Goal: Task Accomplishment & Management: Manage account settings

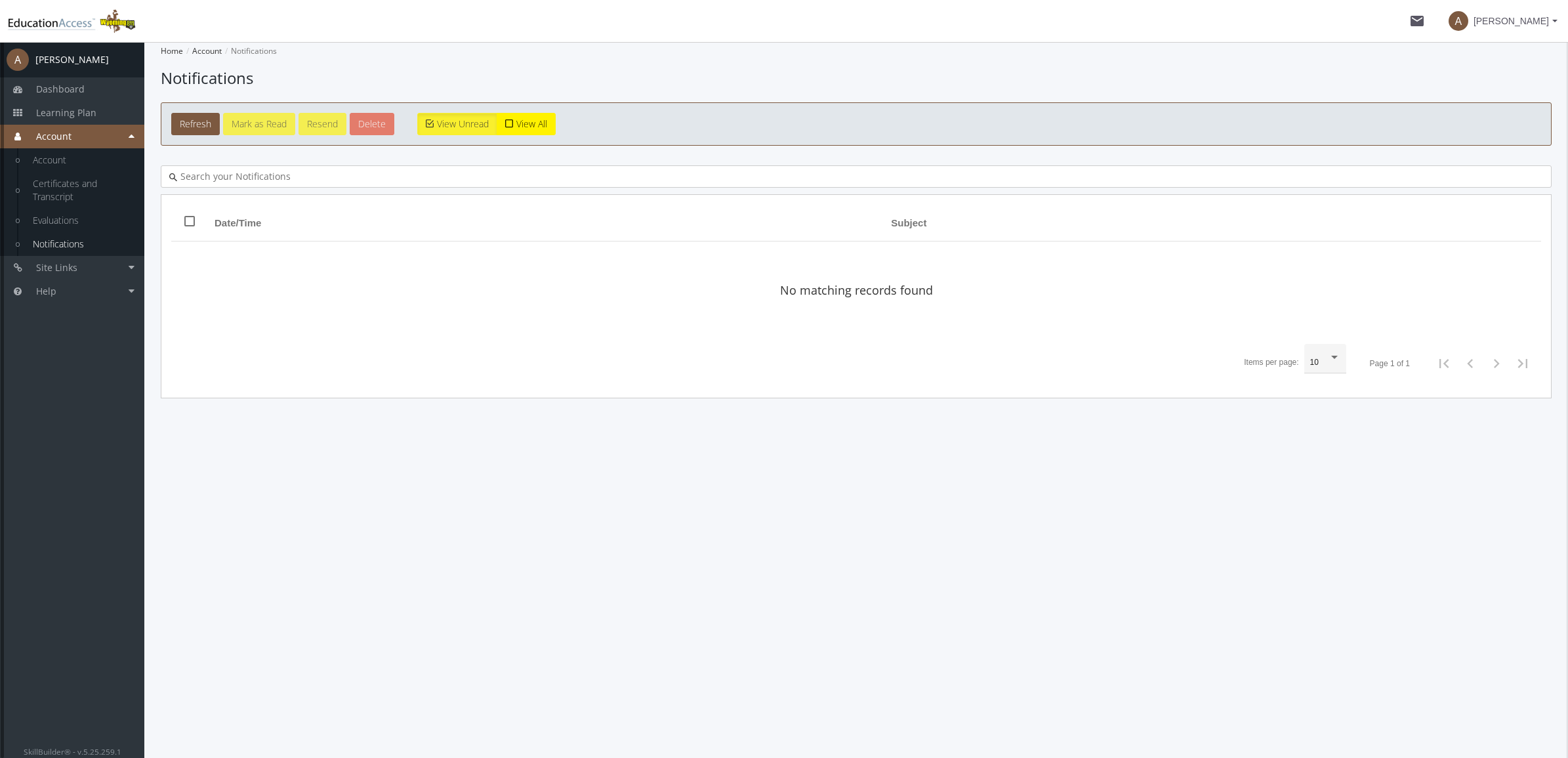
click at [67, 241] on link "Notifications" at bounding box center [82, 243] width 124 height 23
click at [1549, 20] on span "A [PERSON_NAME]" at bounding box center [1502, 20] width 109 height 23
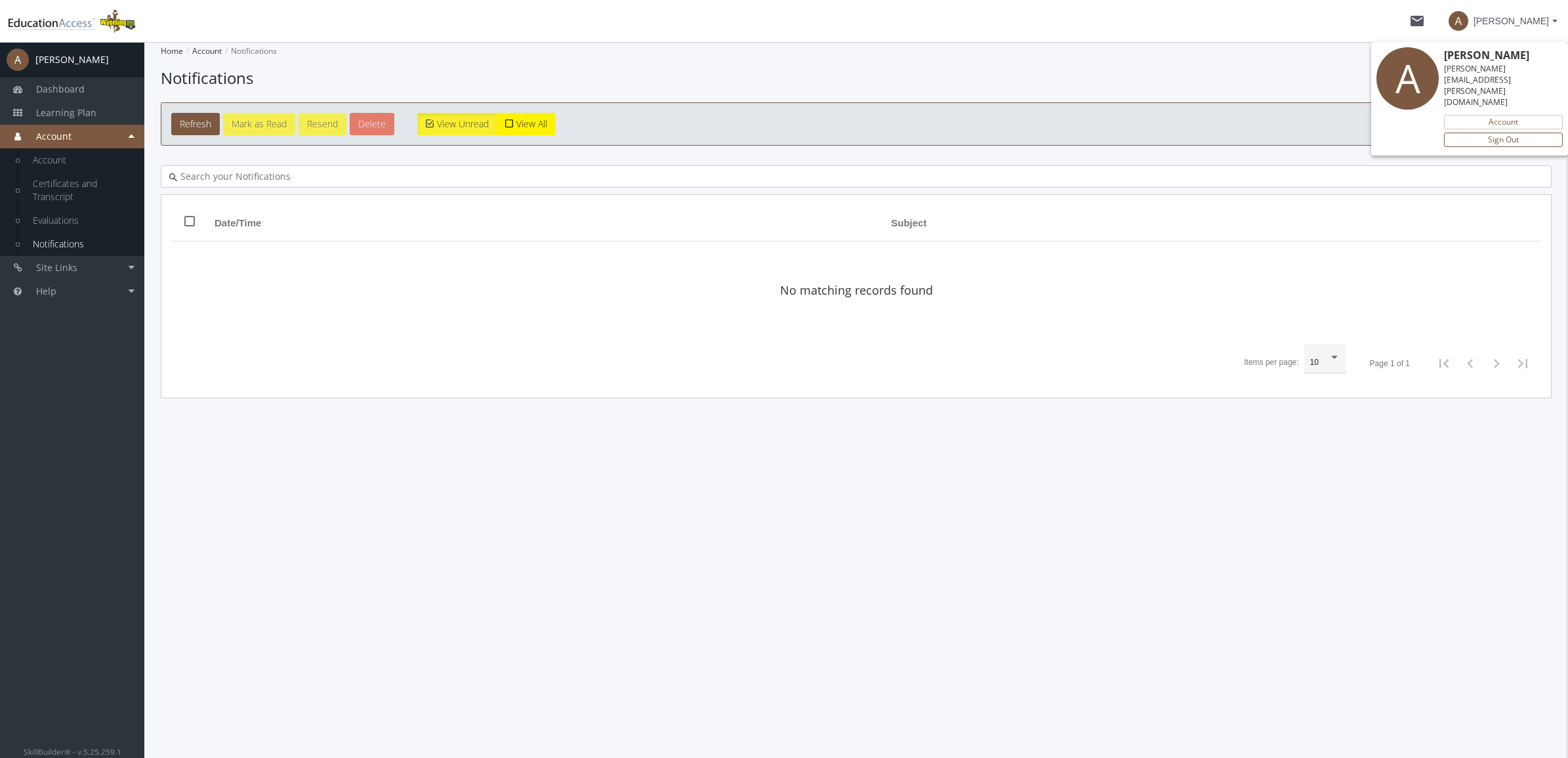
click at [1501, 133] on link "Sign Out" at bounding box center [1503, 140] width 119 height 15
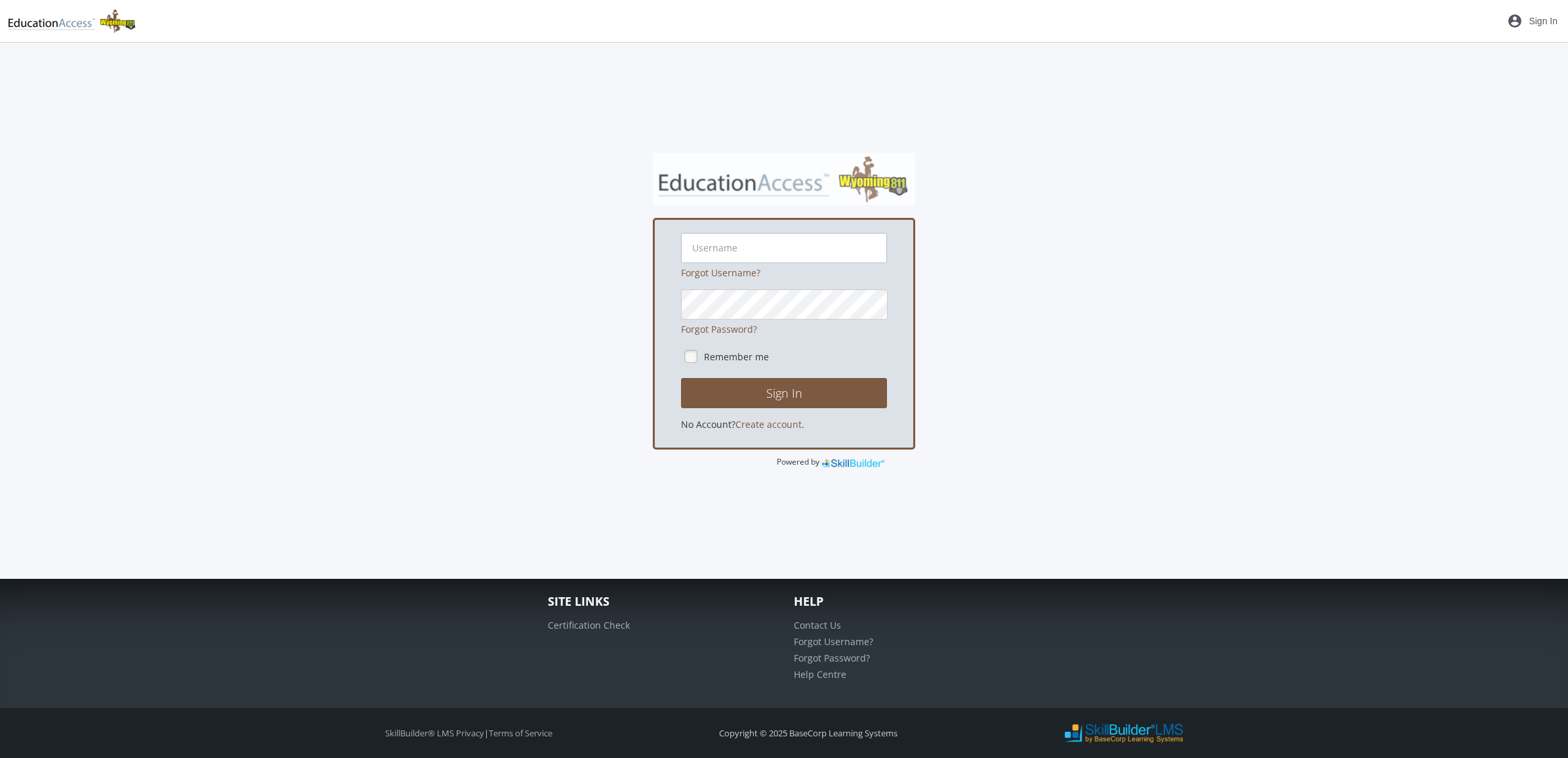
click at [811, 246] on input "text" at bounding box center [784, 248] width 206 height 31
type input "[PERSON_NAME][EMAIL_ADDRESS][PERSON_NAME][DOMAIN_NAME]"
